Goal: Check status

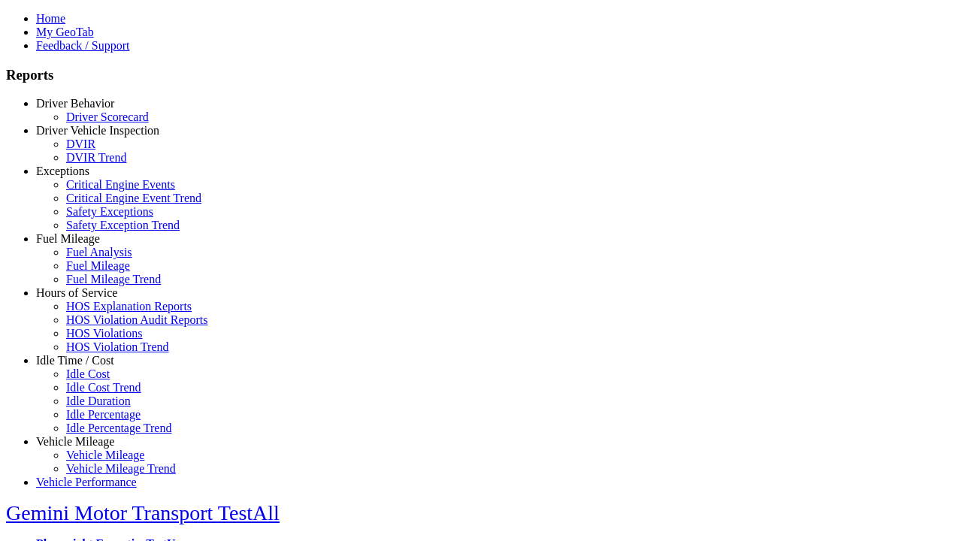
click at [86, 110] on link "Driver Behavior" at bounding box center [75, 103] width 78 height 13
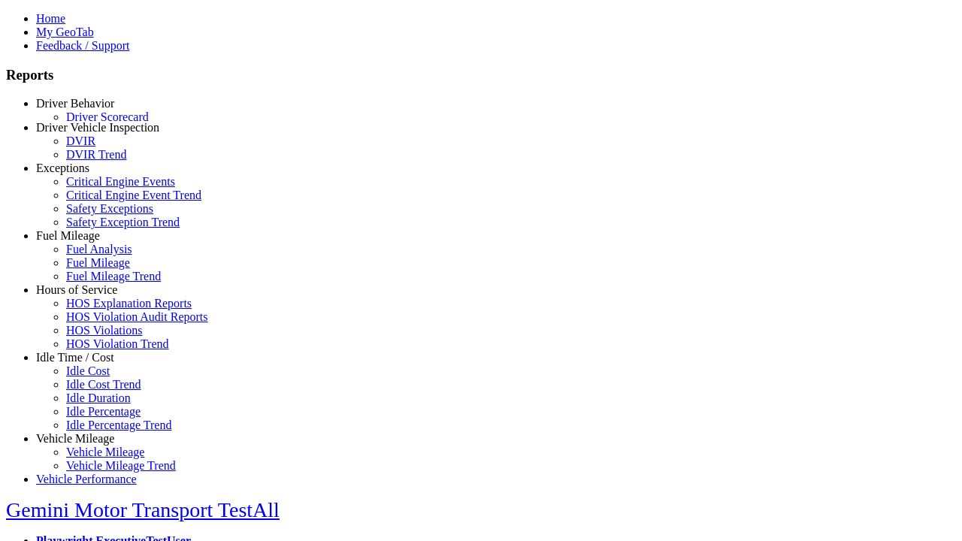
scroll to position [1, 0]
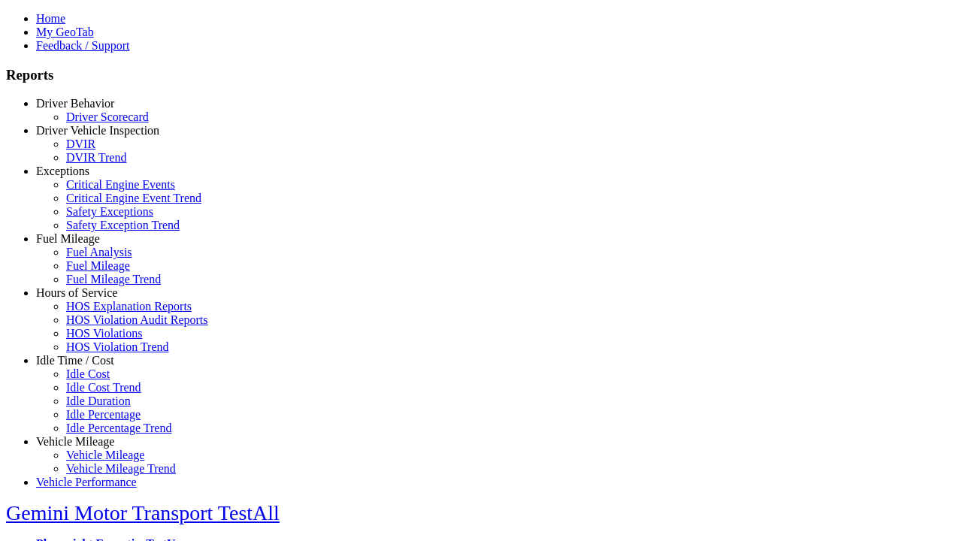
click at [98, 123] on link "Driver Scorecard" at bounding box center [107, 116] width 83 height 13
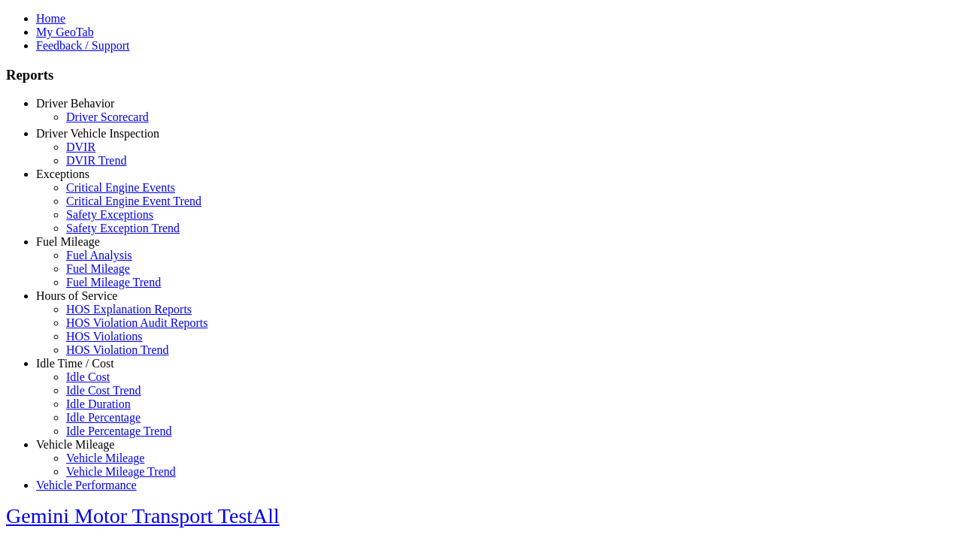
select select "**"
